Goal: Task Accomplishment & Management: Use online tool/utility

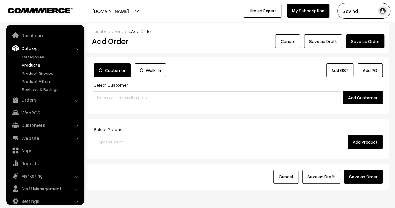
click at [33, 64] on link "Products" at bounding box center [51, 64] width 62 height 7
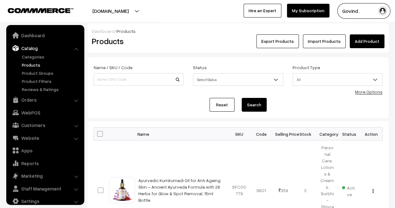
scroll to position [8, 0]
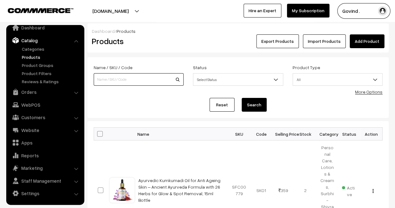
click at [124, 77] on input at bounding box center [139, 79] width 90 height 12
type input "bilona"
click at [242, 98] on button "Search" at bounding box center [254, 105] width 25 height 14
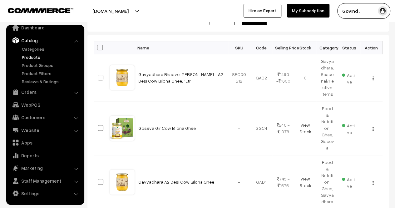
scroll to position [89, 0]
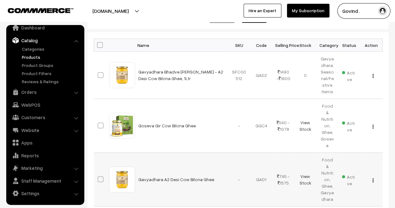
click at [373, 178] on img "button" at bounding box center [372, 180] width 1 height 4
click at [351, 195] on link "Edit" at bounding box center [344, 202] width 53 height 14
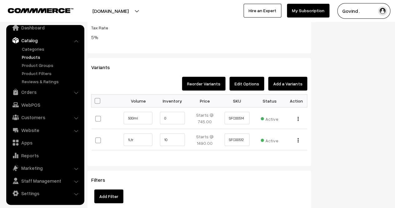
scroll to position [610, 0]
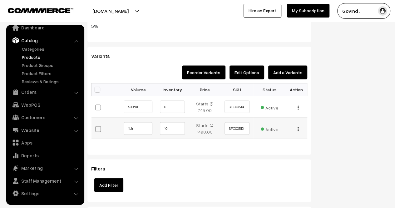
click at [298, 128] on img "button" at bounding box center [297, 129] width 1 height 4
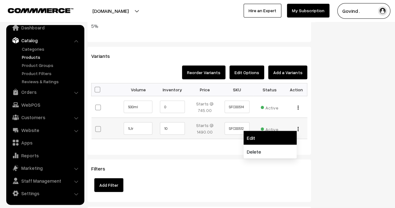
click at [280, 139] on link "Edit" at bounding box center [269, 138] width 53 height 14
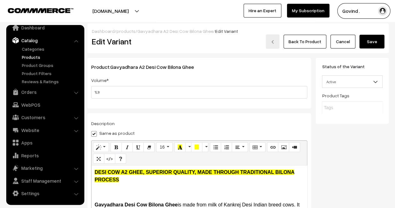
click at [345, 39] on link "Cancel" at bounding box center [342, 42] width 25 height 14
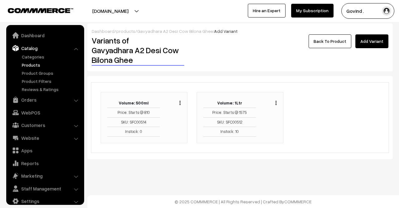
scroll to position [8, 0]
